Goal: Task Accomplishment & Management: Use online tool/utility

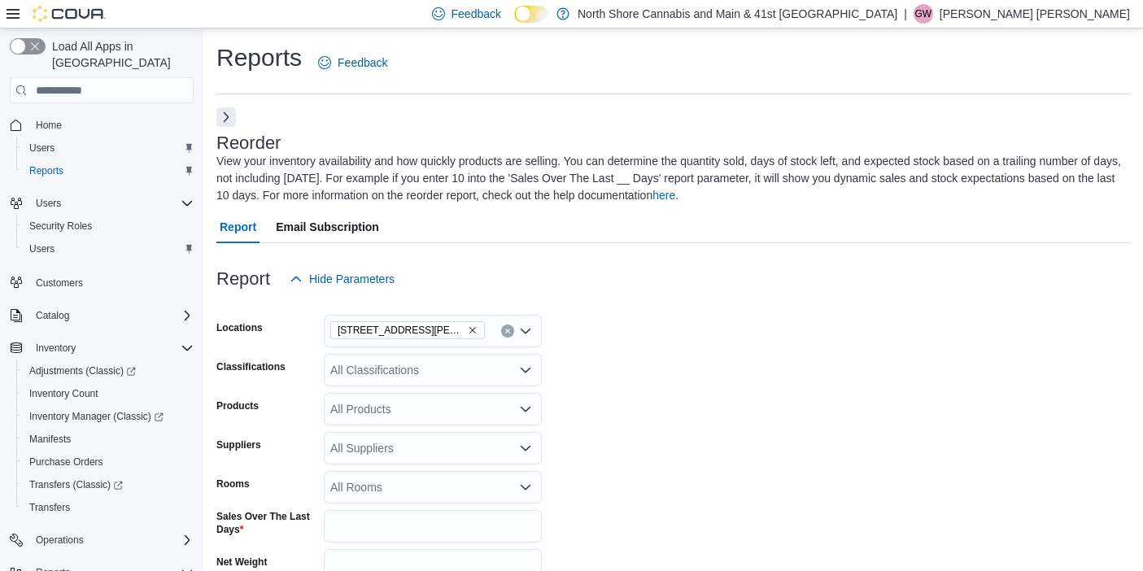
scroll to position [158, 0]
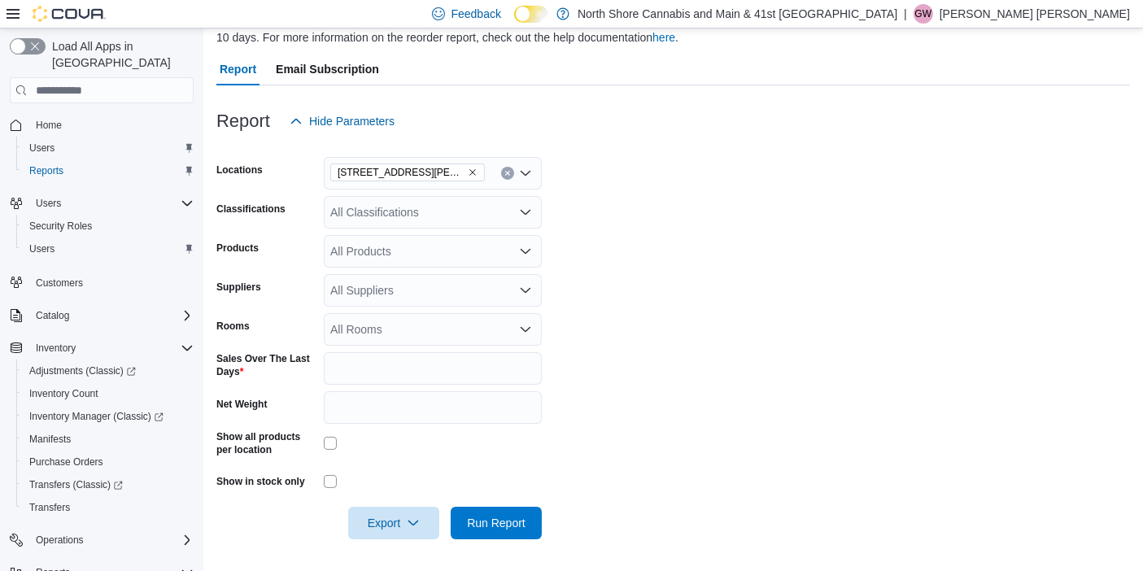
click at [468, 170] on icon "Remove 1520 Barrow St. from selection in this group" at bounding box center [473, 173] width 10 height 10
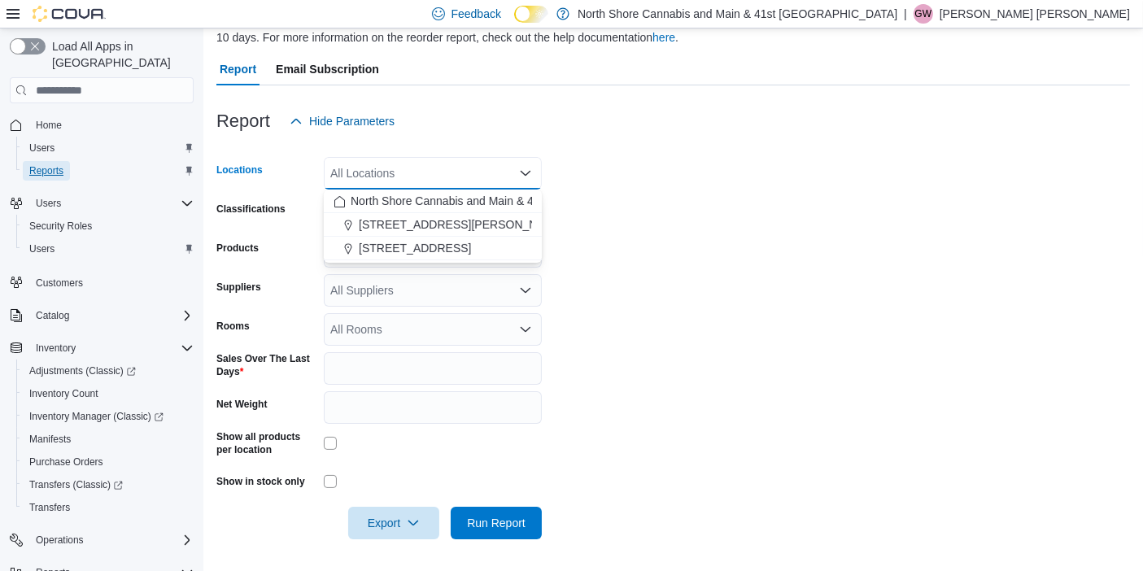
click at [68, 161] on link "Reports" at bounding box center [46, 171] width 47 height 20
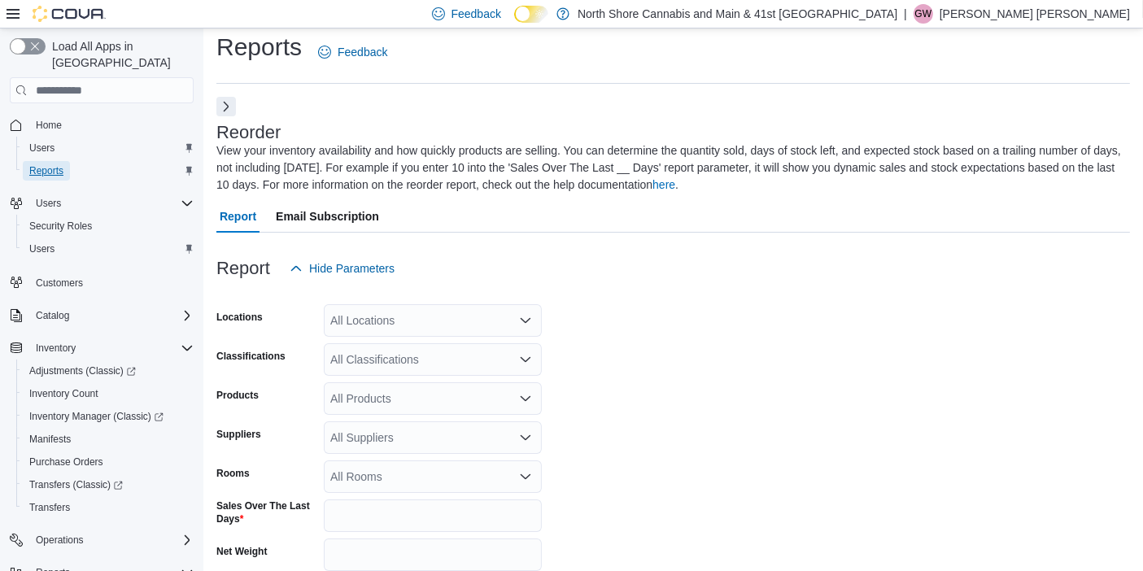
scroll to position [11, 0]
click at [232, 110] on button "Next" at bounding box center [226, 105] width 20 height 20
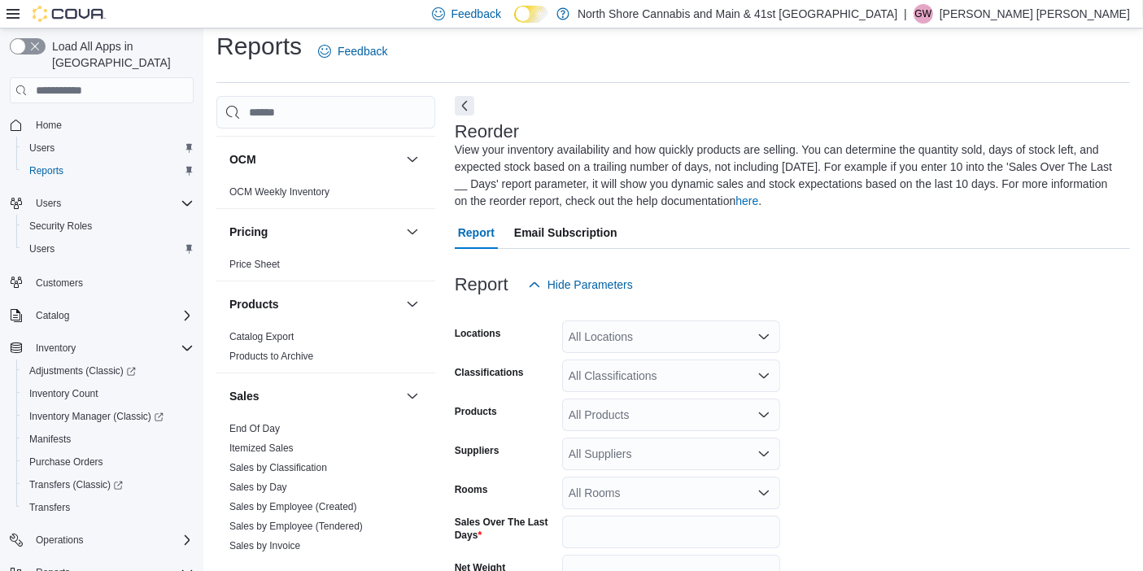
scroll to position [1248, 0]
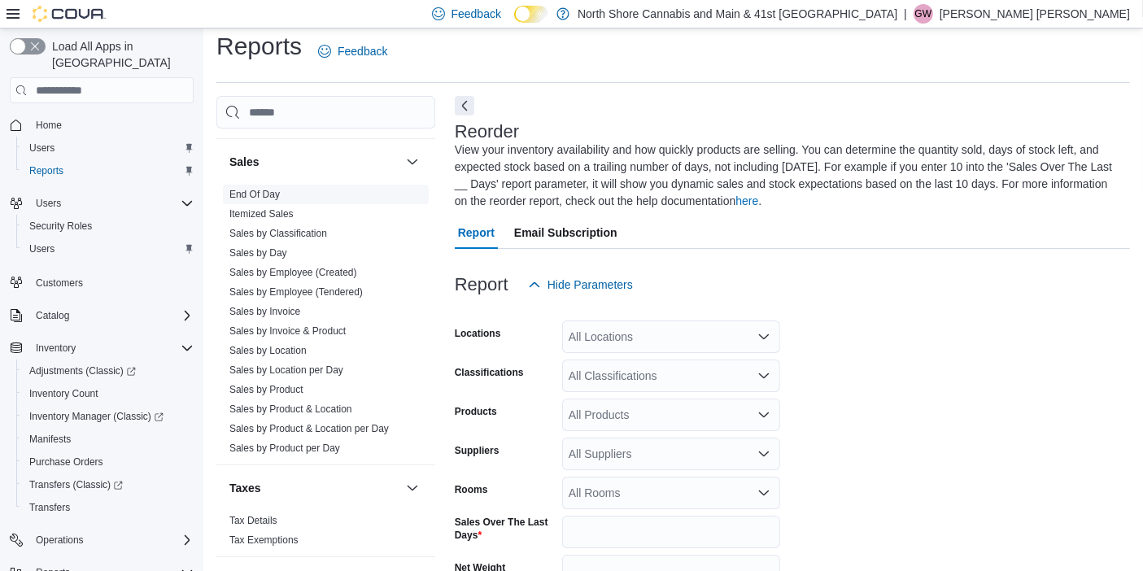
click at [251, 185] on span "End Of Day" at bounding box center [326, 195] width 206 height 20
click at [253, 189] on link "End Of Day" at bounding box center [254, 194] width 50 height 11
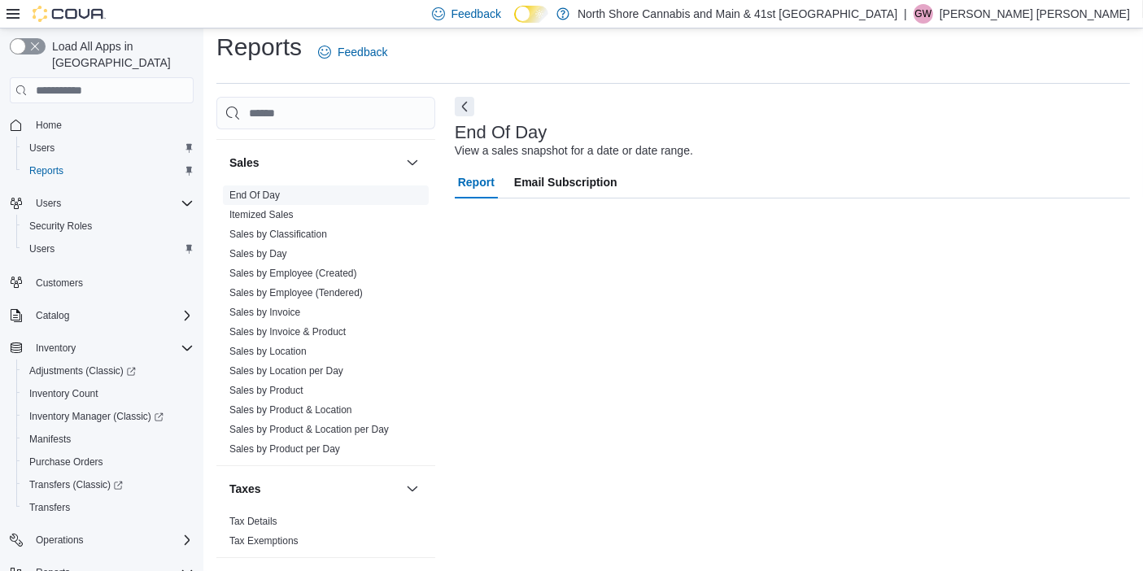
scroll to position [10, 0]
click at [462, 101] on button "Next" at bounding box center [465, 107] width 20 height 20
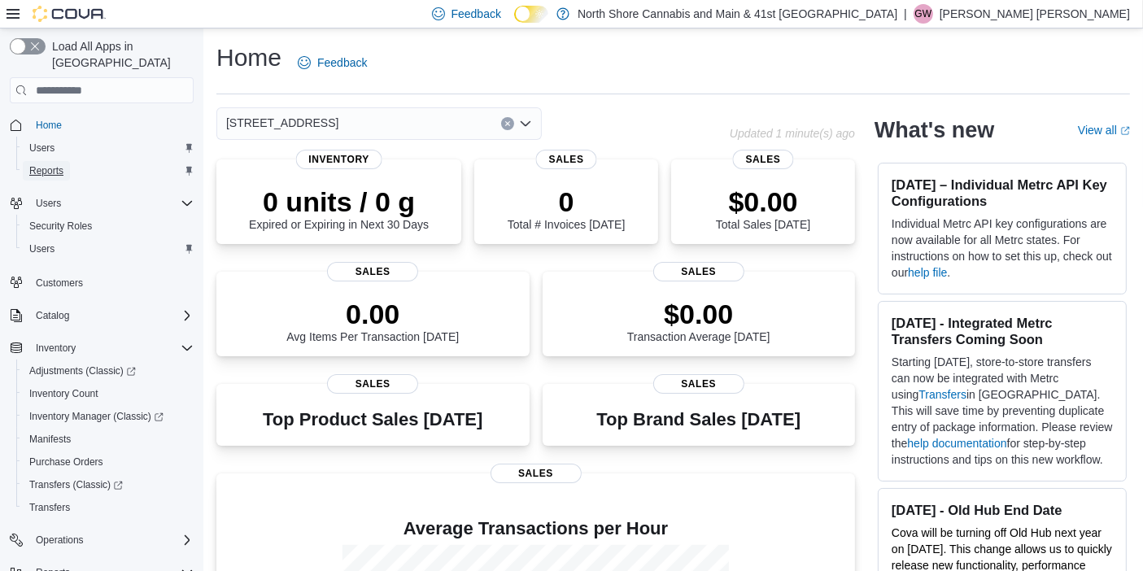
click at [43, 164] on span "Reports" at bounding box center [46, 170] width 34 height 13
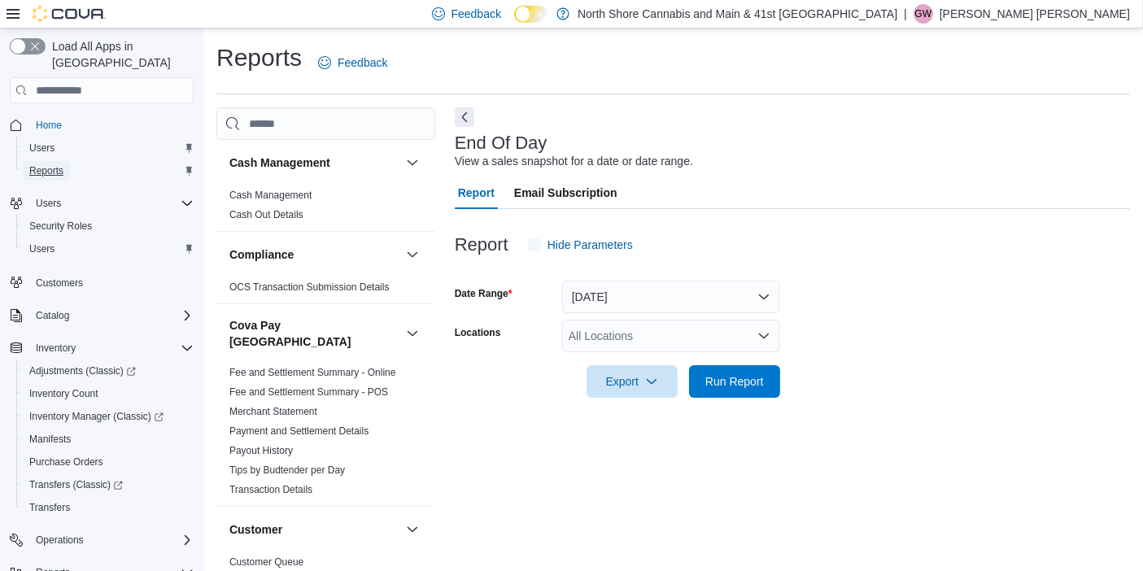
scroll to position [10, 0]
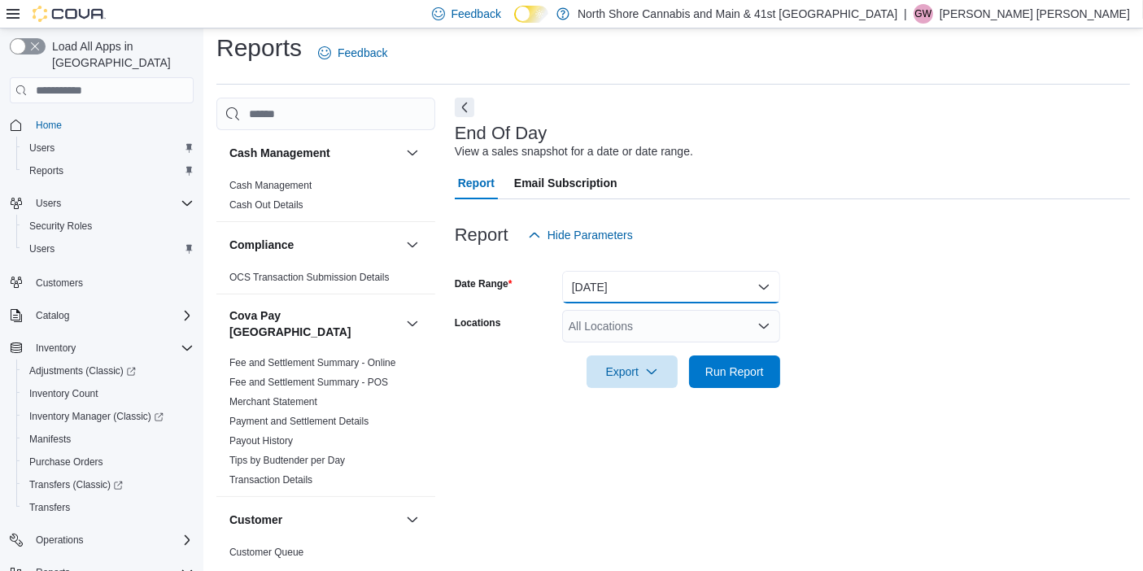
click at [604, 290] on button "[DATE]" at bounding box center [671, 287] width 218 height 33
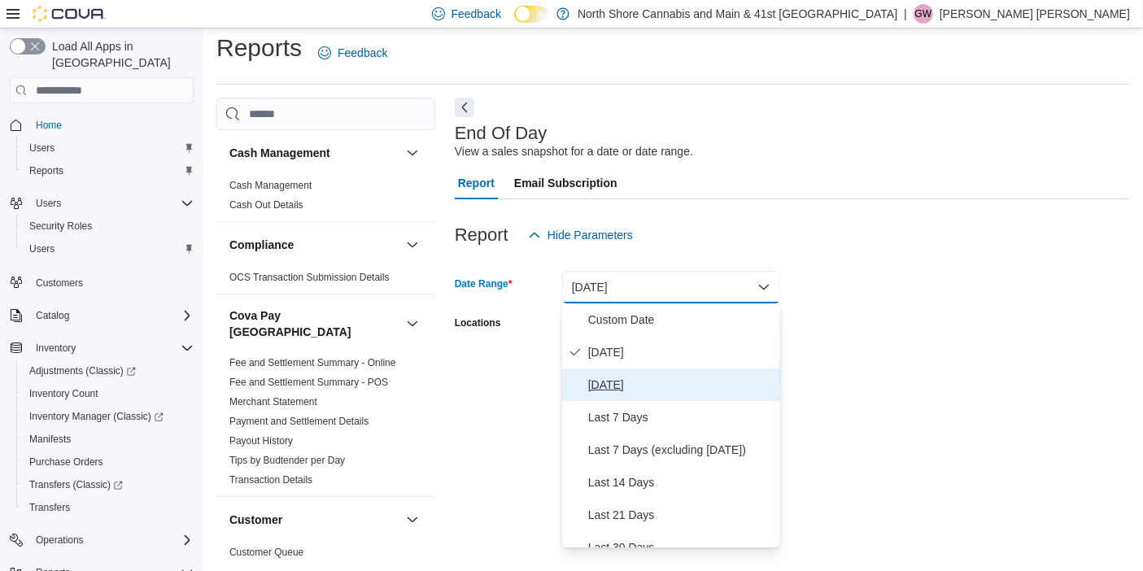
drag, startPoint x: 610, startPoint y: 381, endPoint x: 644, endPoint y: 351, distance: 44.4
click at [610, 380] on span "[DATE]" at bounding box center [681, 385] width 186 height 20
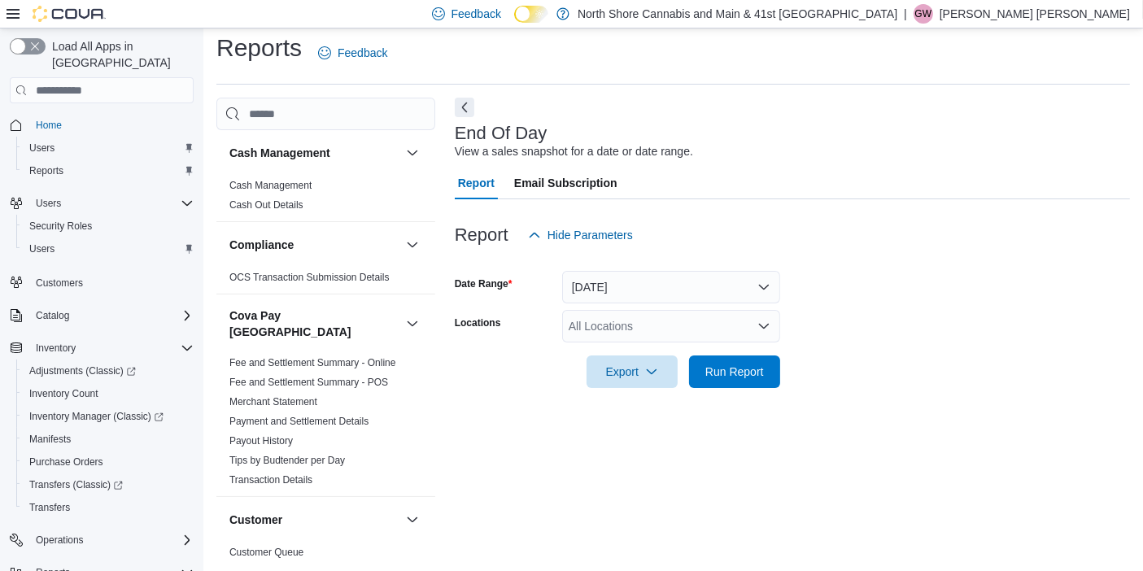
click at [845, 360] on form "Date Range [DATE] Locations All Locations Export Run Report" at bounding box center [792, 319] width 675 height 137
click at [676, 323] on div "All Locations" at bounding box center [671, 326] width 218 height 33
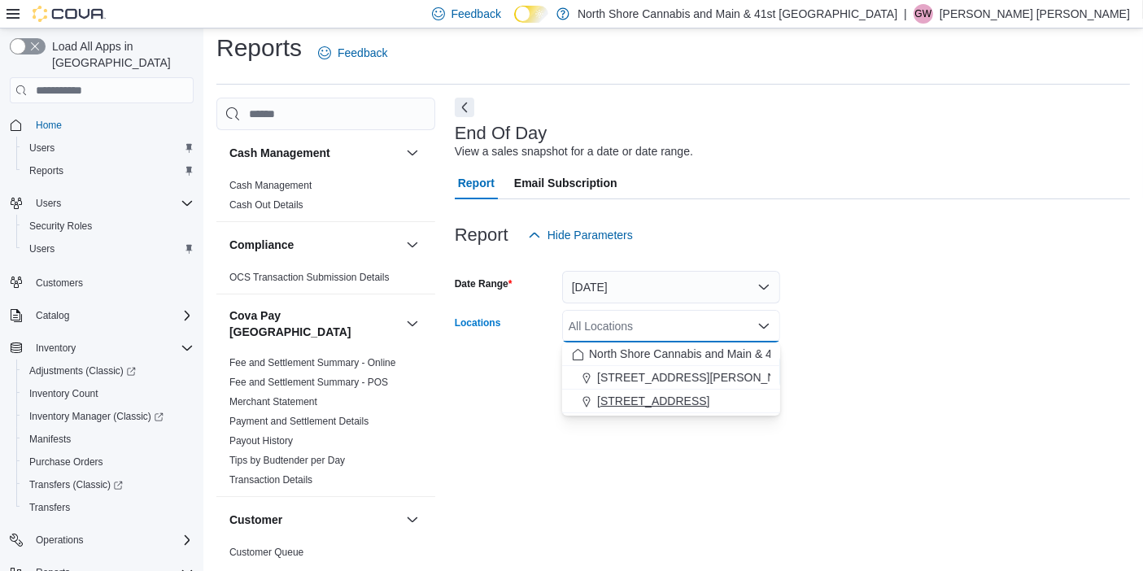
click at [639, 394] on span "[STREET_ADDRESS]" at bounding box center [653, 401] width 112 height 16
click at [804, 361] on form "Date Range [DATE] Locations [STREET_ADDRESS] Selected. [STREET_ADDRESS].. Press…" at bounding box center [792, 319] width 675 height 137
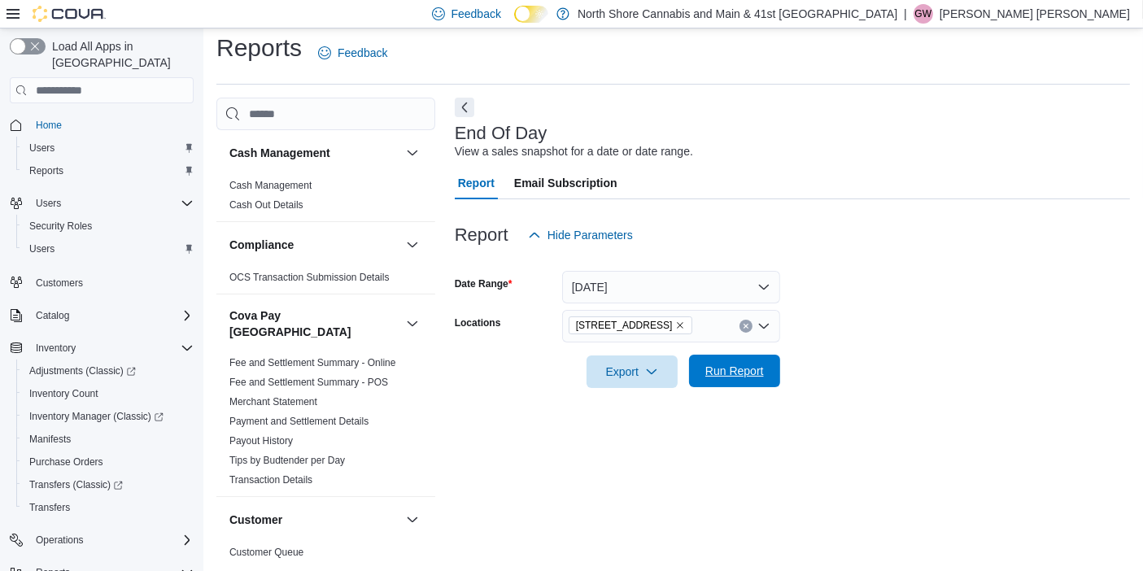
click at [750, 373] on span "Run Report" at bounding box center [734, 371] width 59 height 16
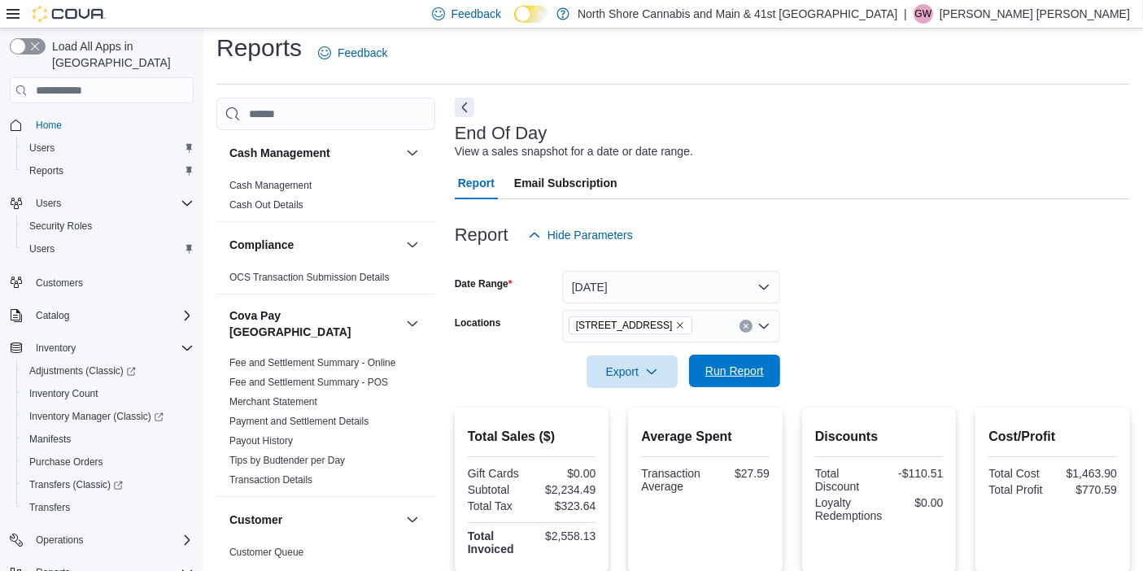
scroll to position [339, 0]
